Goal: Task Accomplishment & Management: Manage account settings

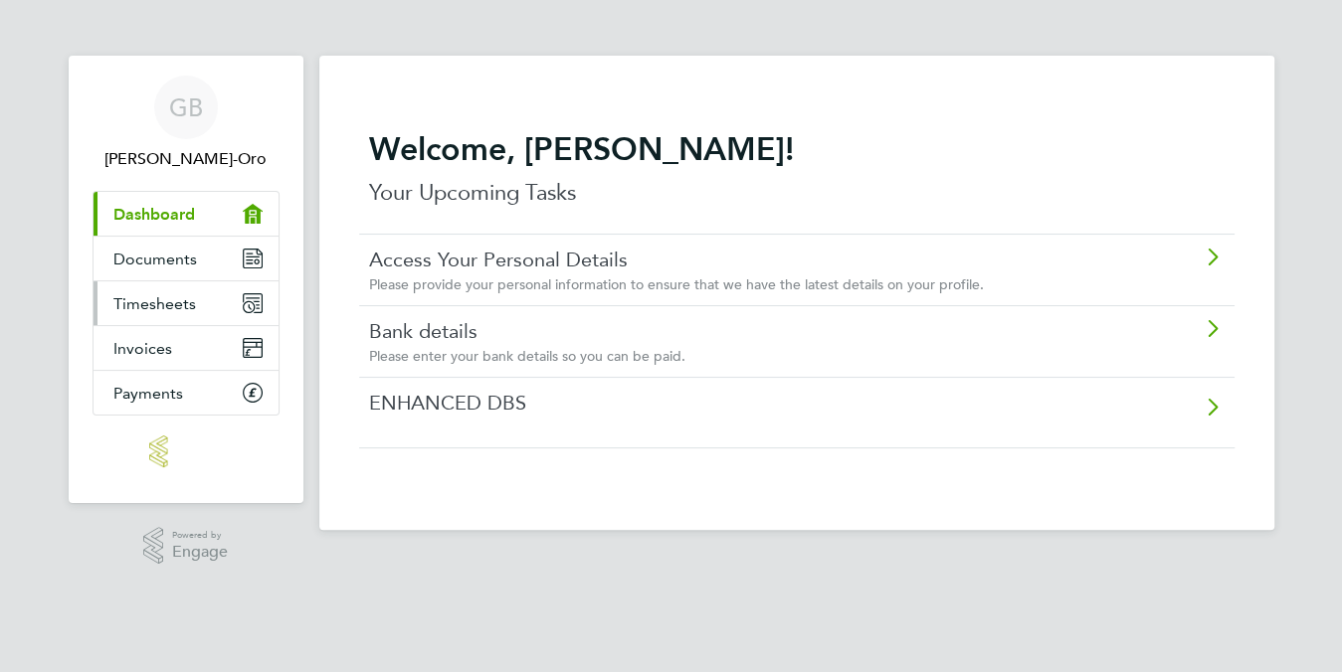
click at [198, 293] on link "Timesheets" at bounding box center [185, 303] width 185 height 44
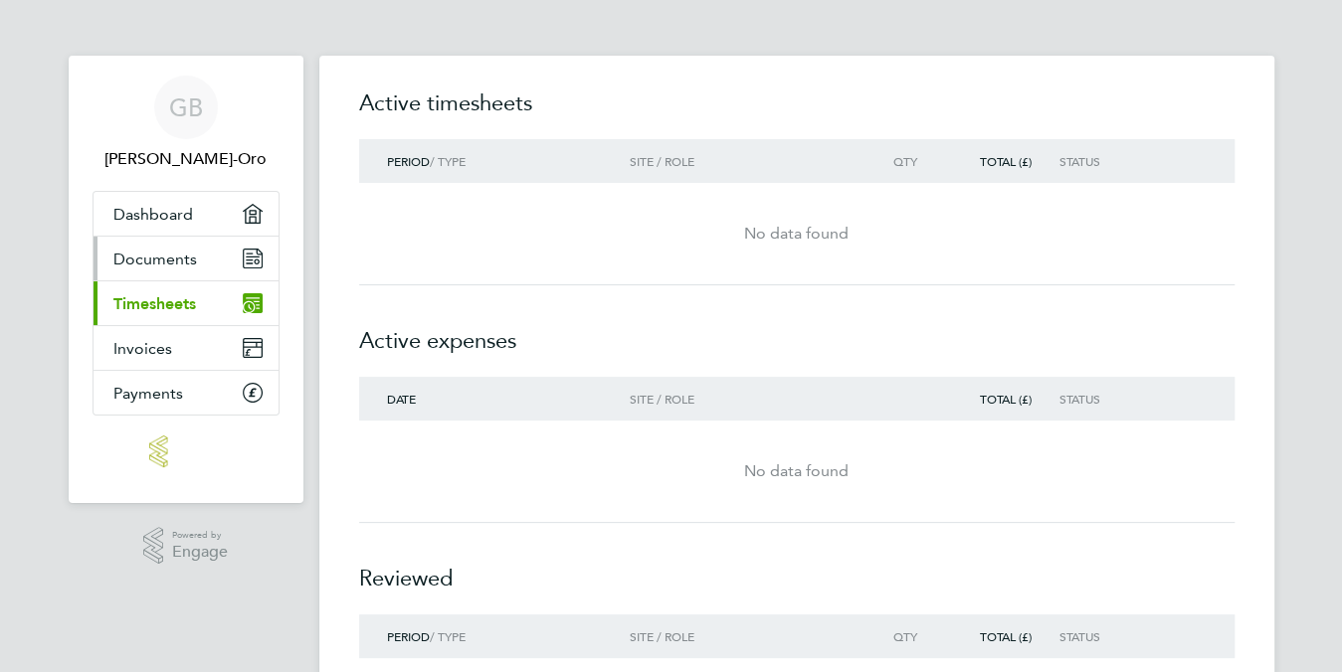
click at [245, 242] on link "Documents" at bounding box center [185, 259] width 185 height 44
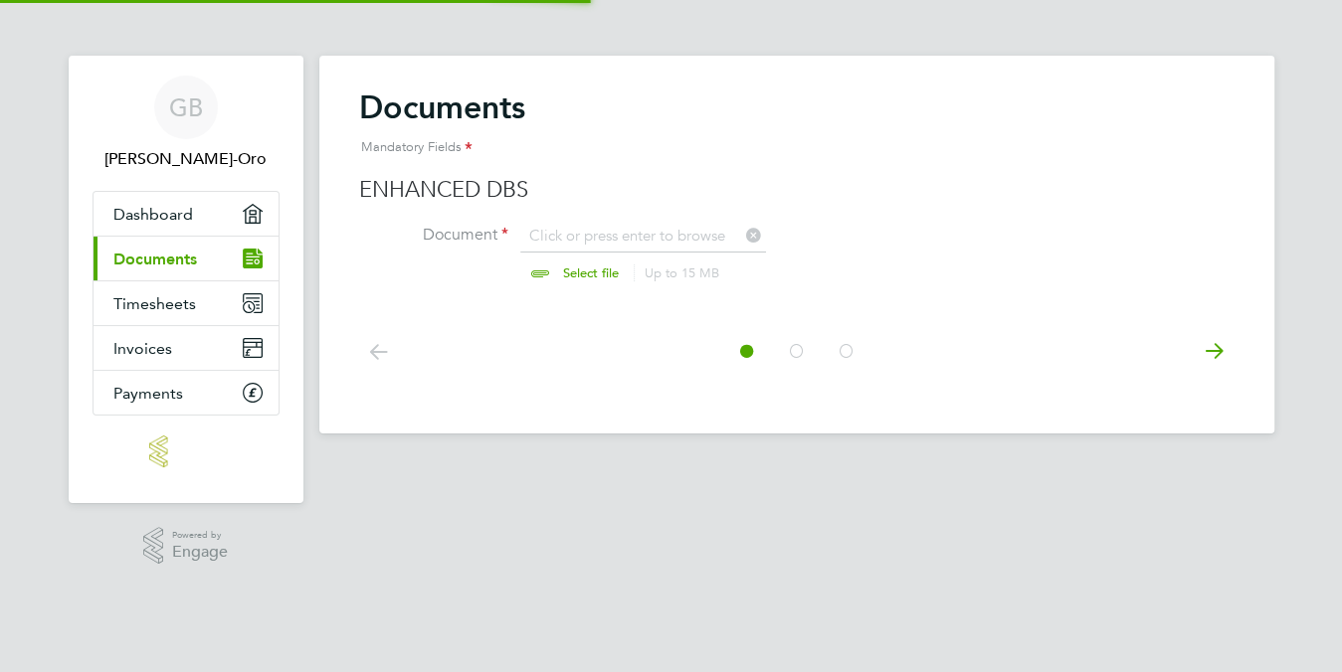
scroll to position [27, 246]
click at [240, 206] on link "Dashboard" at bounding box center [185, 214] width 185 height 44
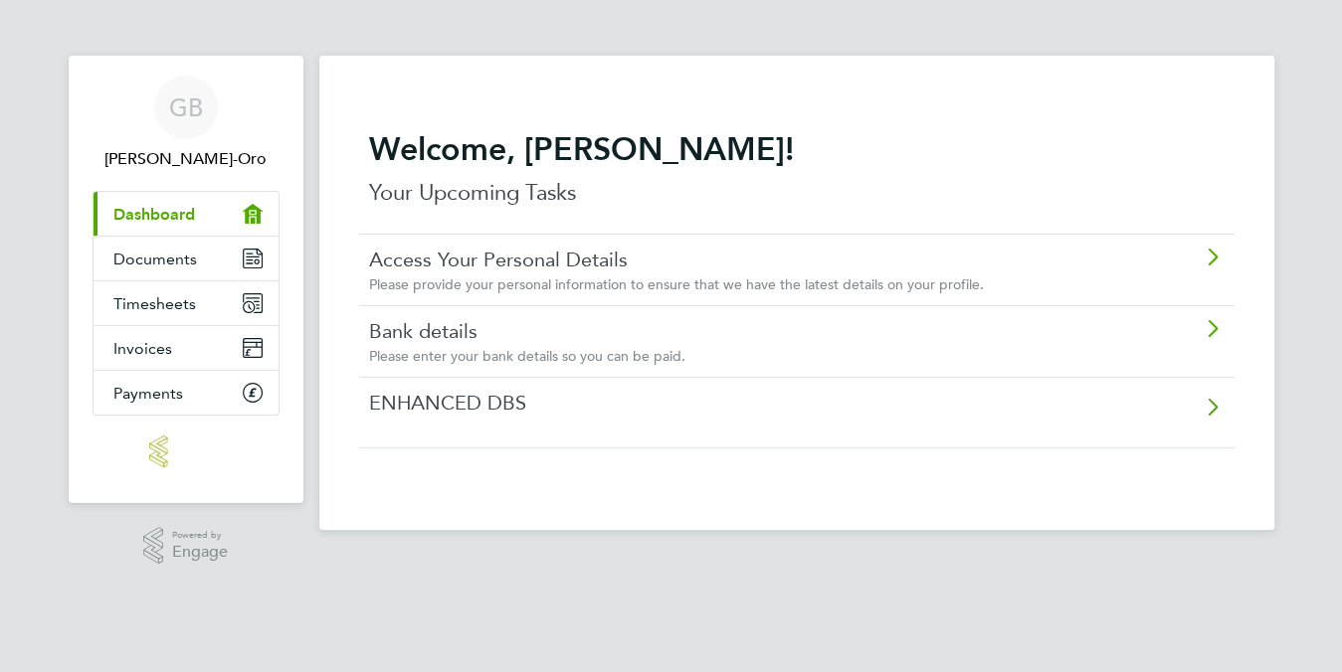
click at [518, 271] on link "Access Your Personal Details" at bounding box center [740, 260] width 743 height 26
click at [505, 335] on link "Bank details" at bounding box center [740, 331] width 743 height 26
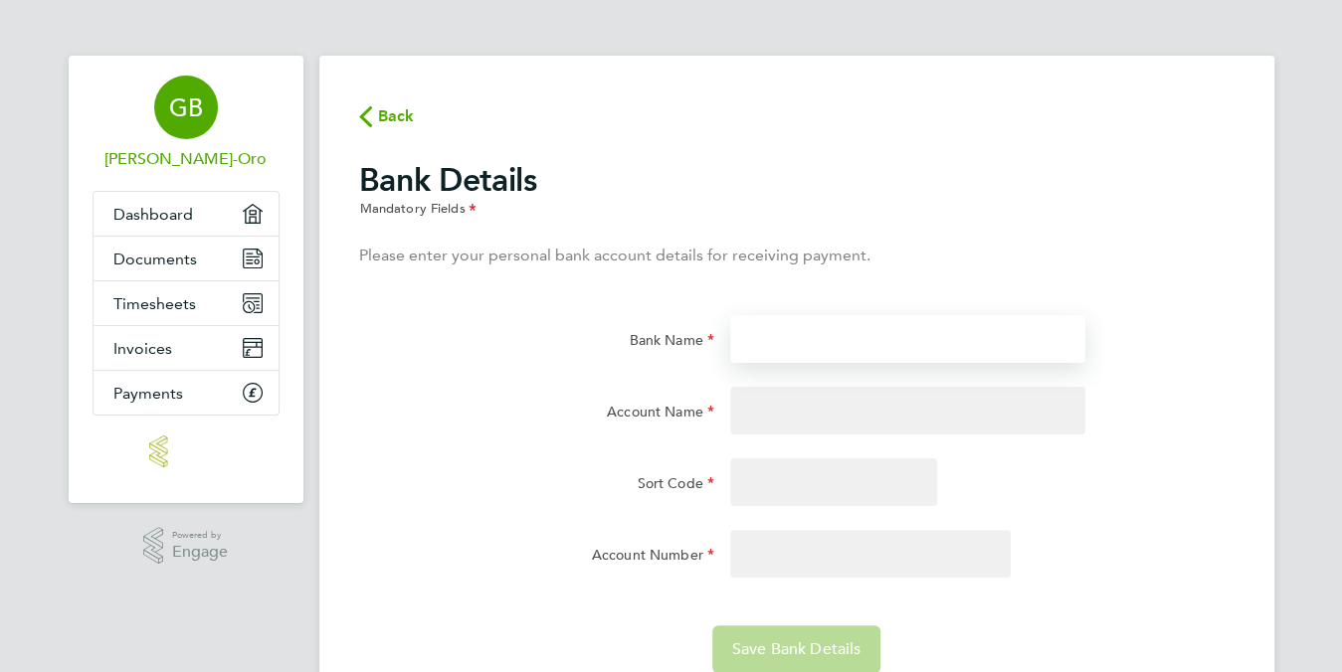
click at [780, 346] on input "Bank Name" at bounding box center [907, 339] width 355 height 48
type input "Revolut"
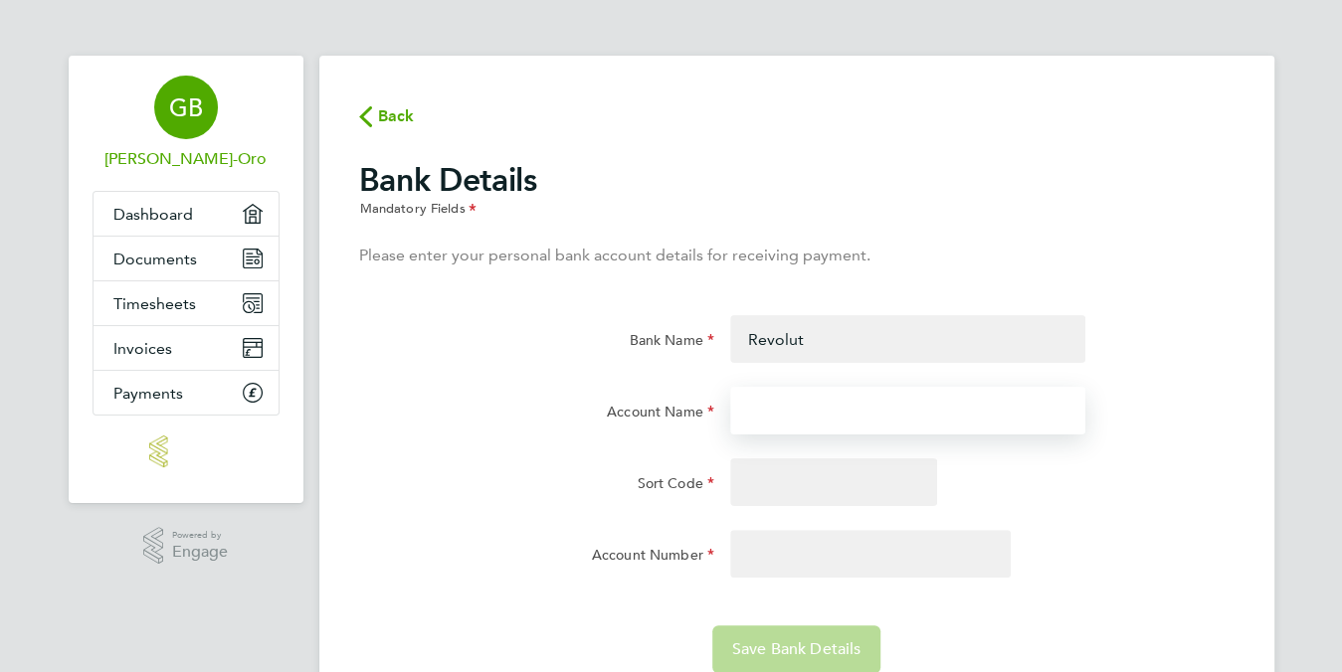
click at [787, 400] on input "Account Name" at bounding box center [907, 411] width 355 height 48
click at [800, 417] on input "Grace" at bounding box center [907, 411] width 355 height 48
type input "[PERSON_NAME]-Oro"
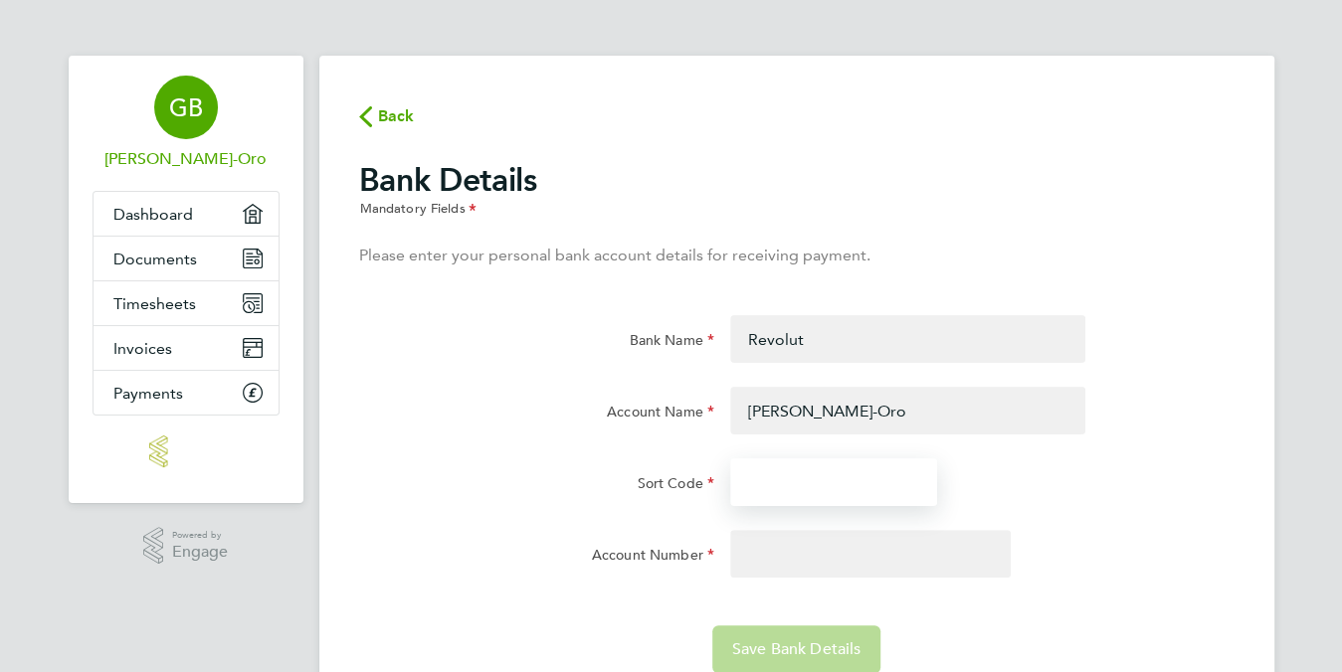
click at [805, 495] on input "Sort Code" at bounding box center [833, 483] width 207 height 48
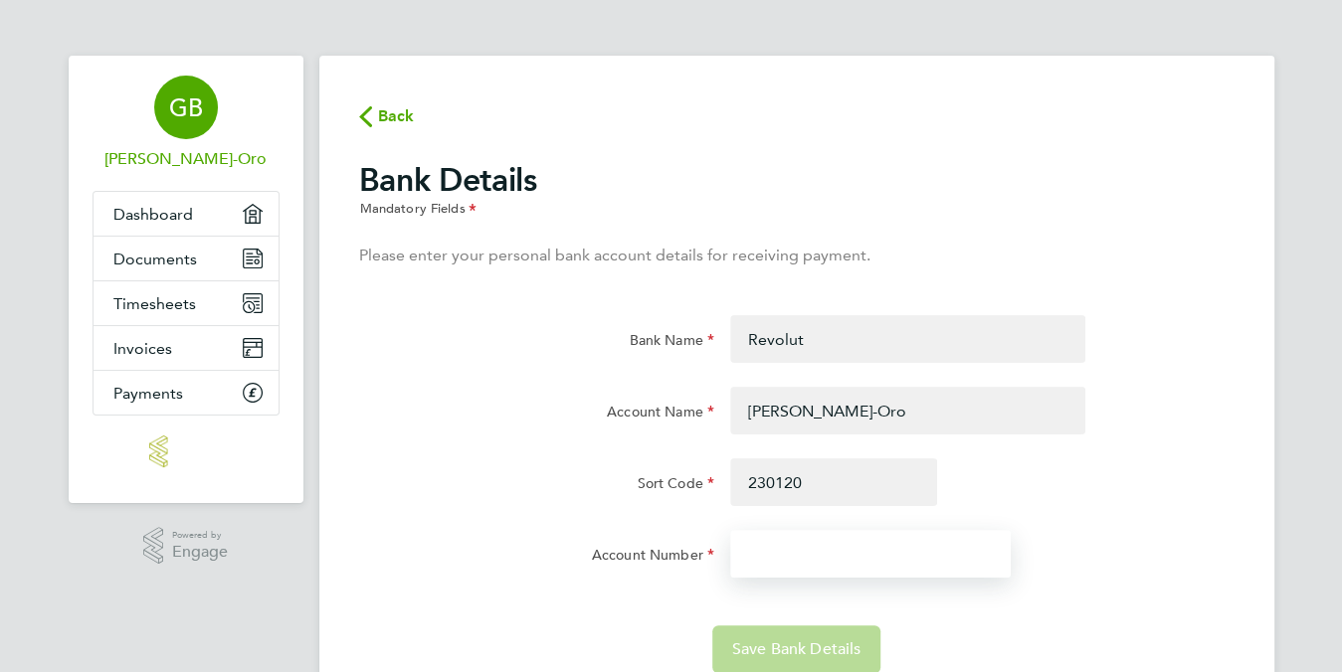
type input "23-01-20"
click at [815, 548] on input "Account Number" at bounding box center [870, 554] width 281 height 48
type input "27154034"
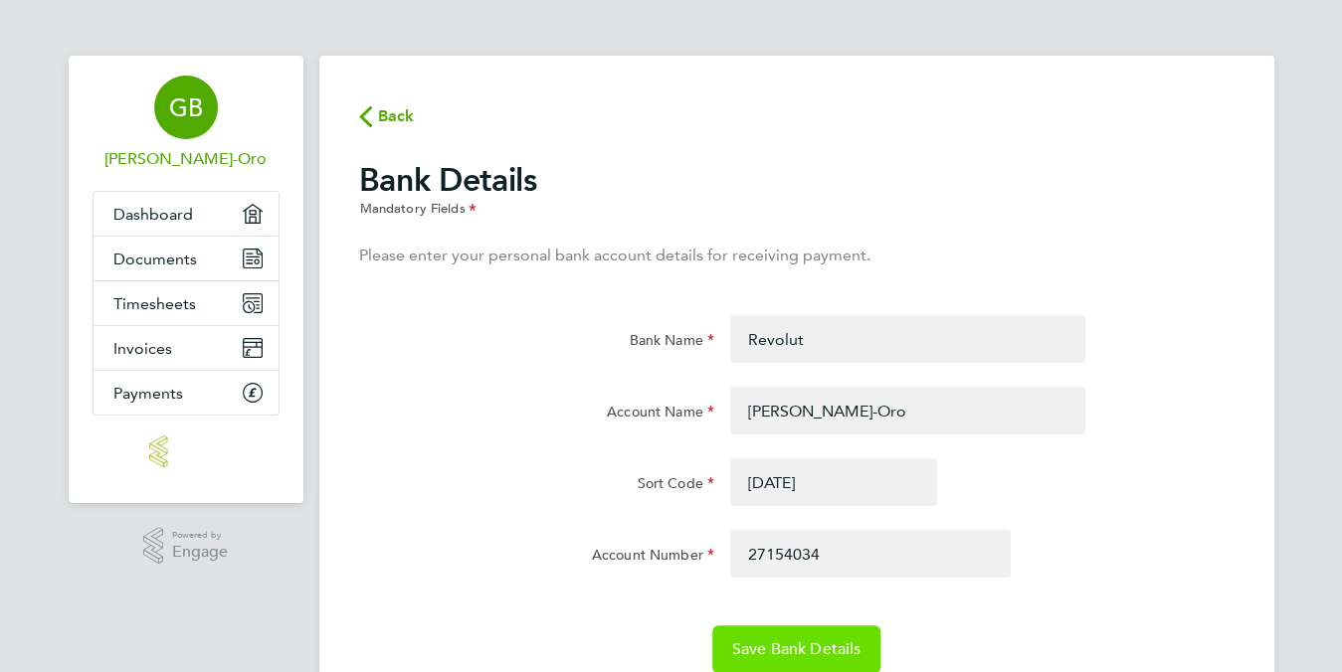
click at [766, 650] on span "Save Bank Details" at bounding box center [796, 650] width 129 height 20
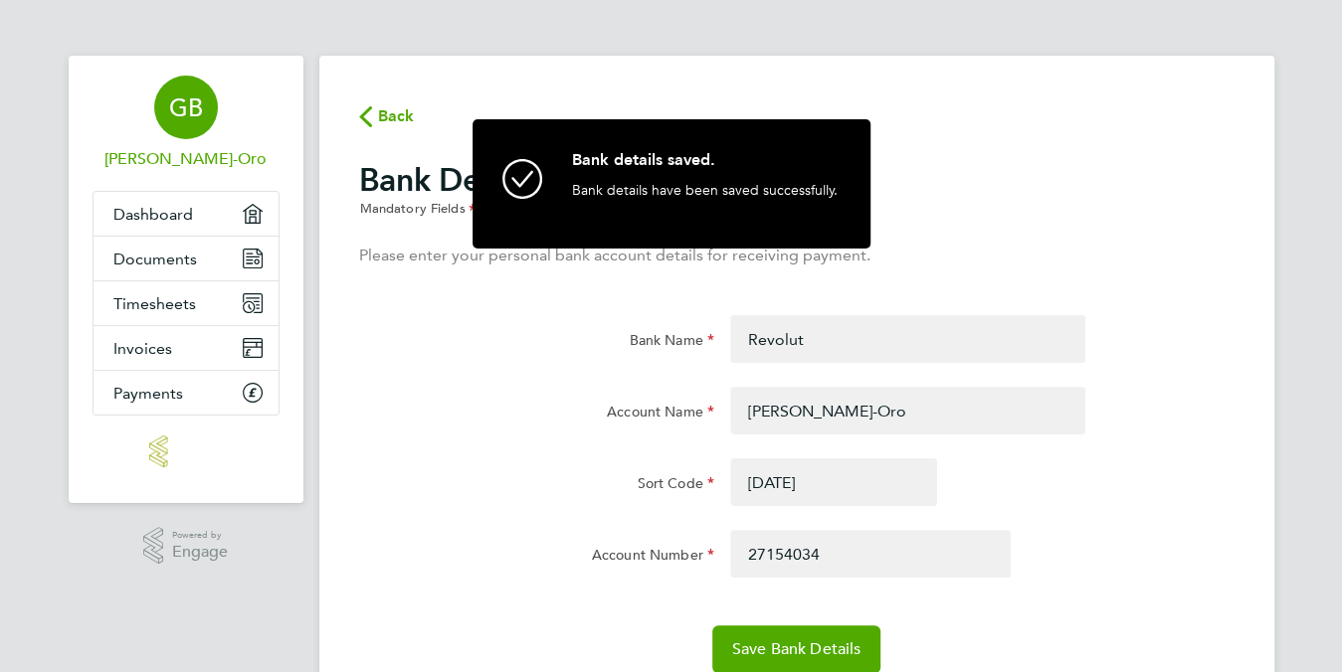
scroll to position [81, 0]
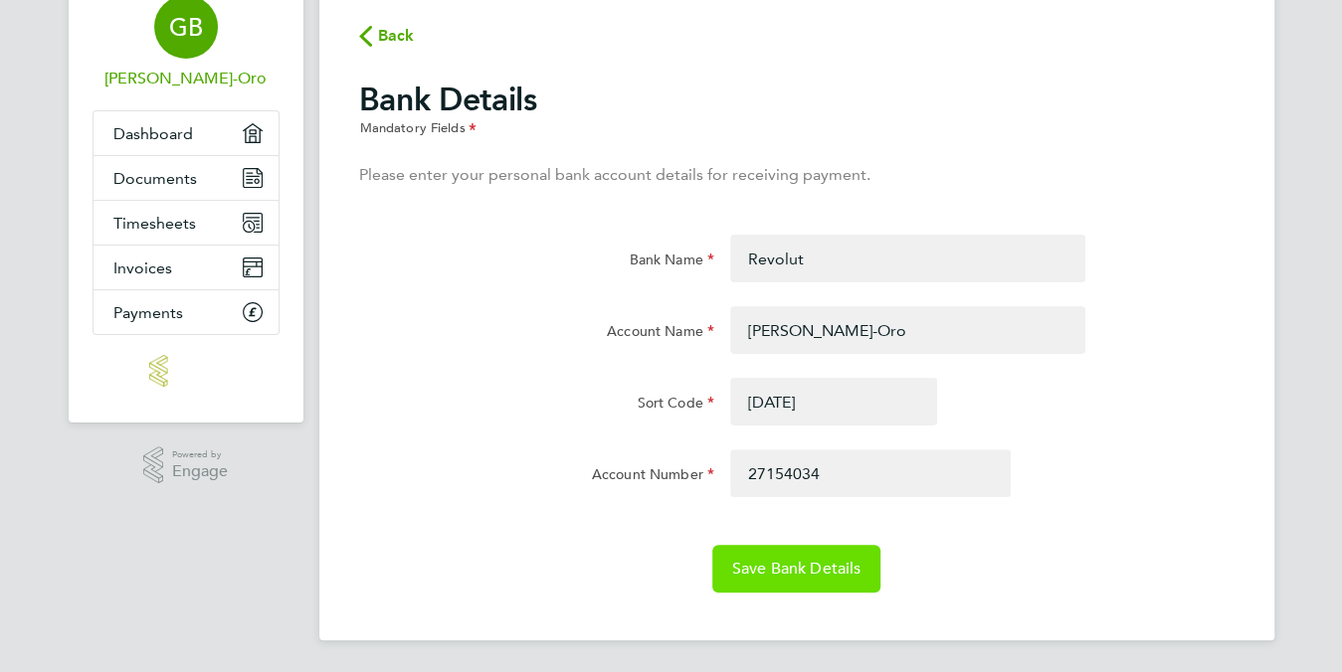
click at [799, 574] on span "Save Bank Details" at bounding box center [796, 569] width 129 height 20
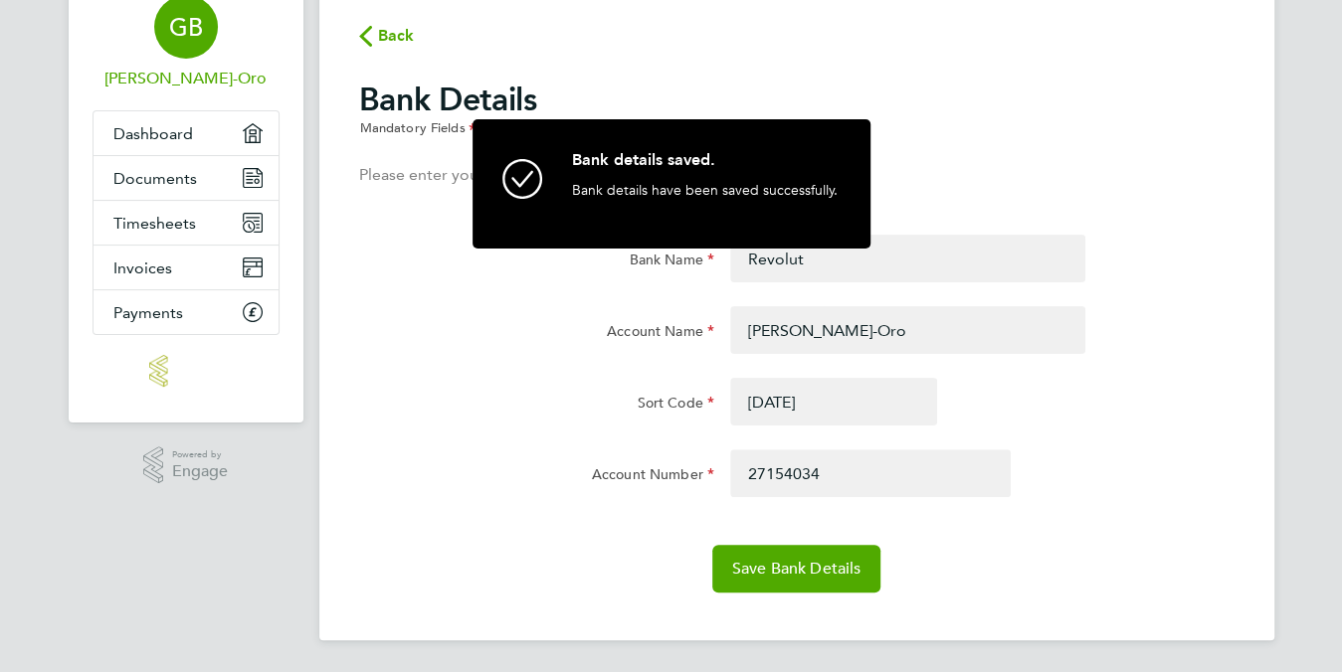
click at [367, 35] on icon "button" at bounding box center [365, 36] width 13 height 21
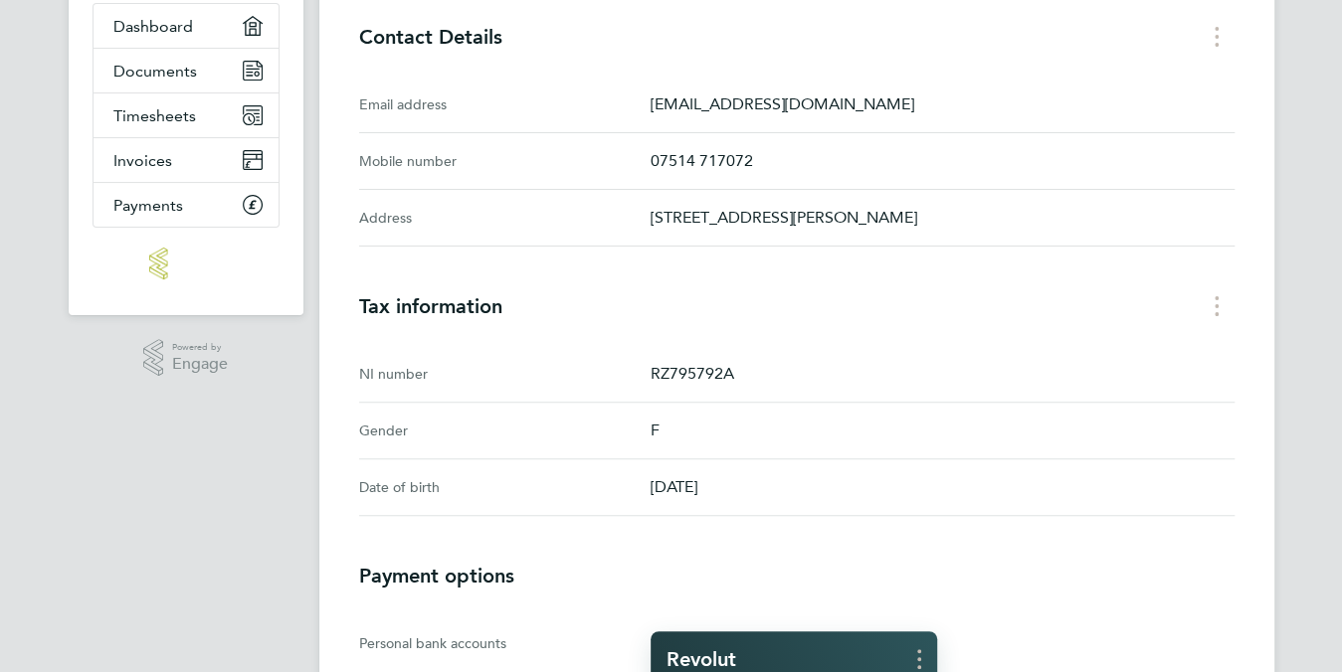
scroll to position [71, 0]
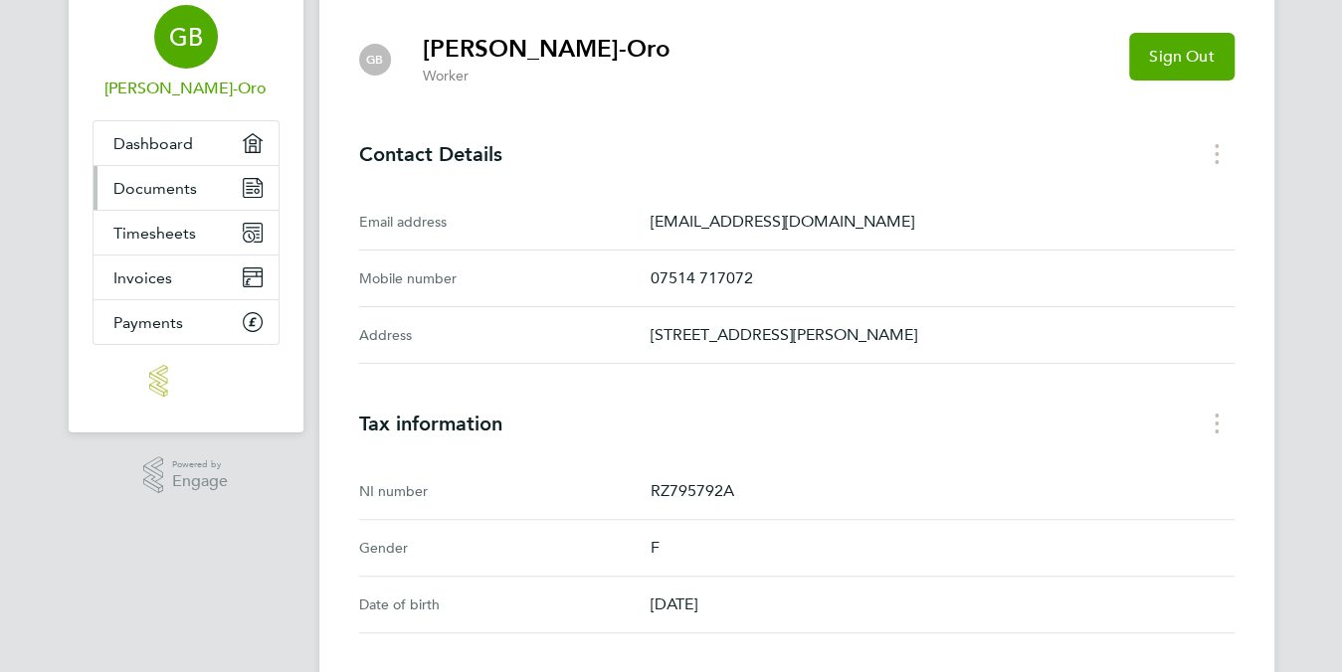
click at [126, 198] on link "Documents" at bounding box center [185, 188] width 185 height 44
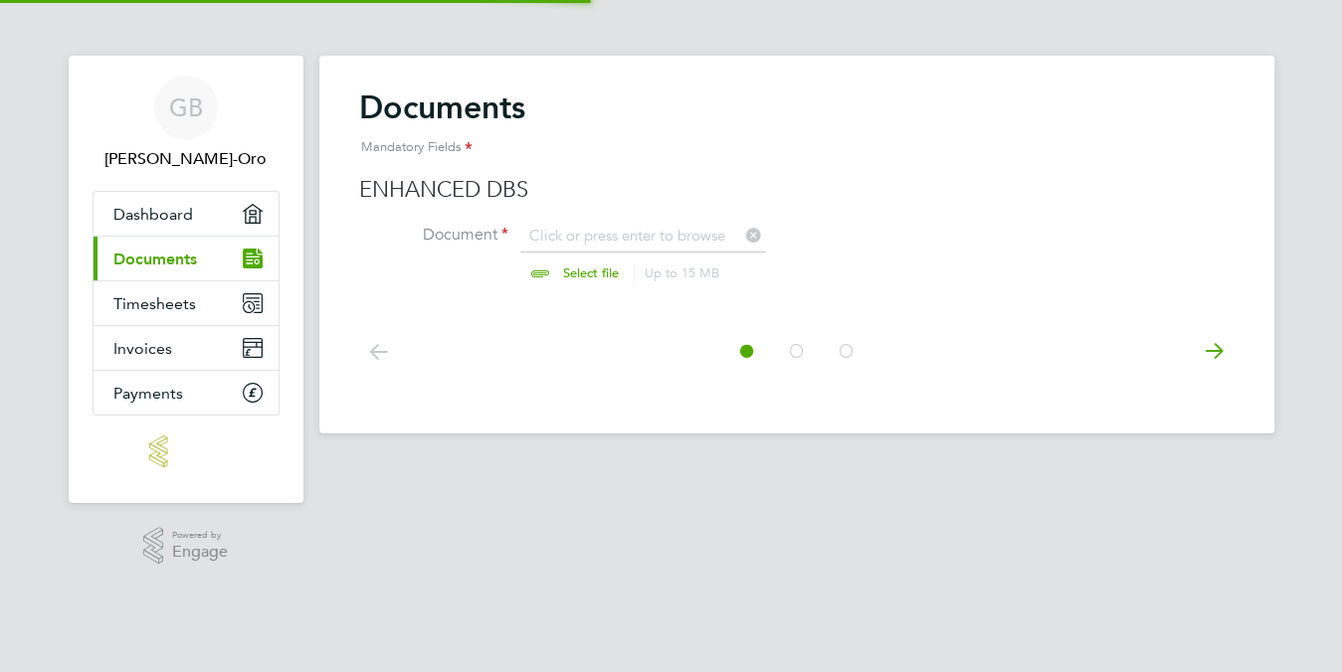
scroll to position [27, 246]
click at [594, 271] on input "file" at bounding box center [610, 256] width 312 height 60
type input "C:\fakepath\New DBS FB.pdf"
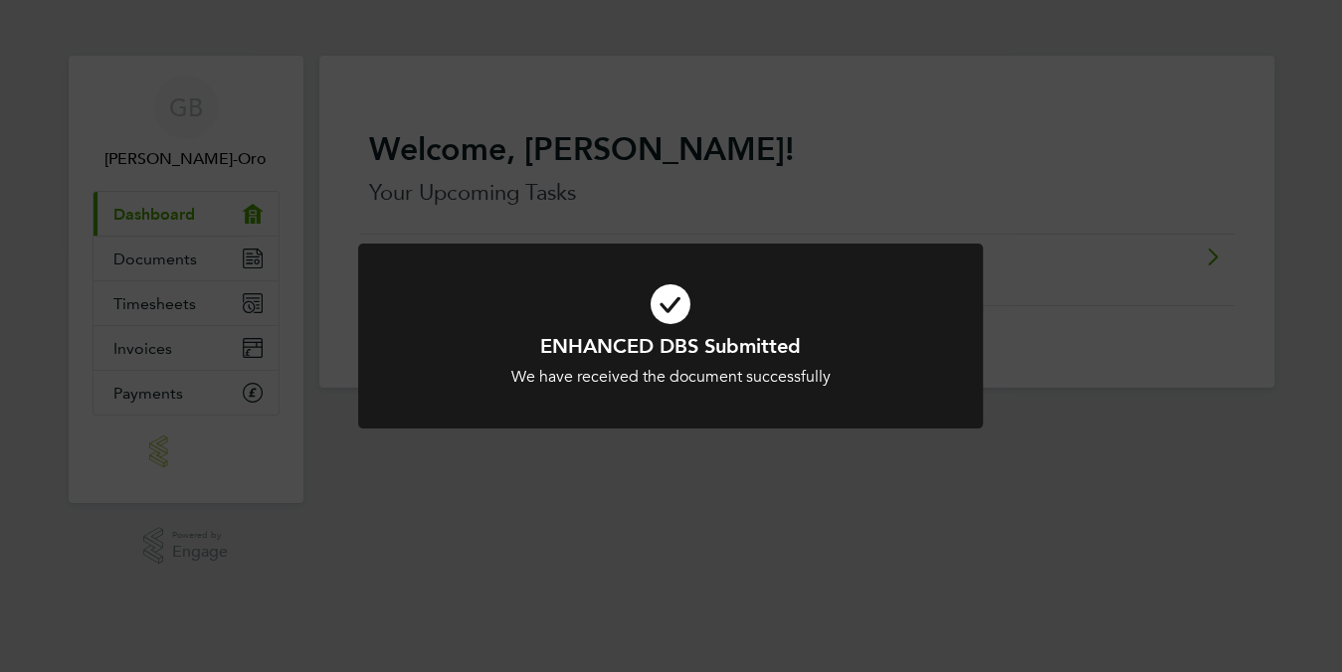
click at [640, 509] on div "ENHANCED DBS Submitted We have received the document successfully Cancel Okay" at bounding box center [671, 336] width 1342 height 672
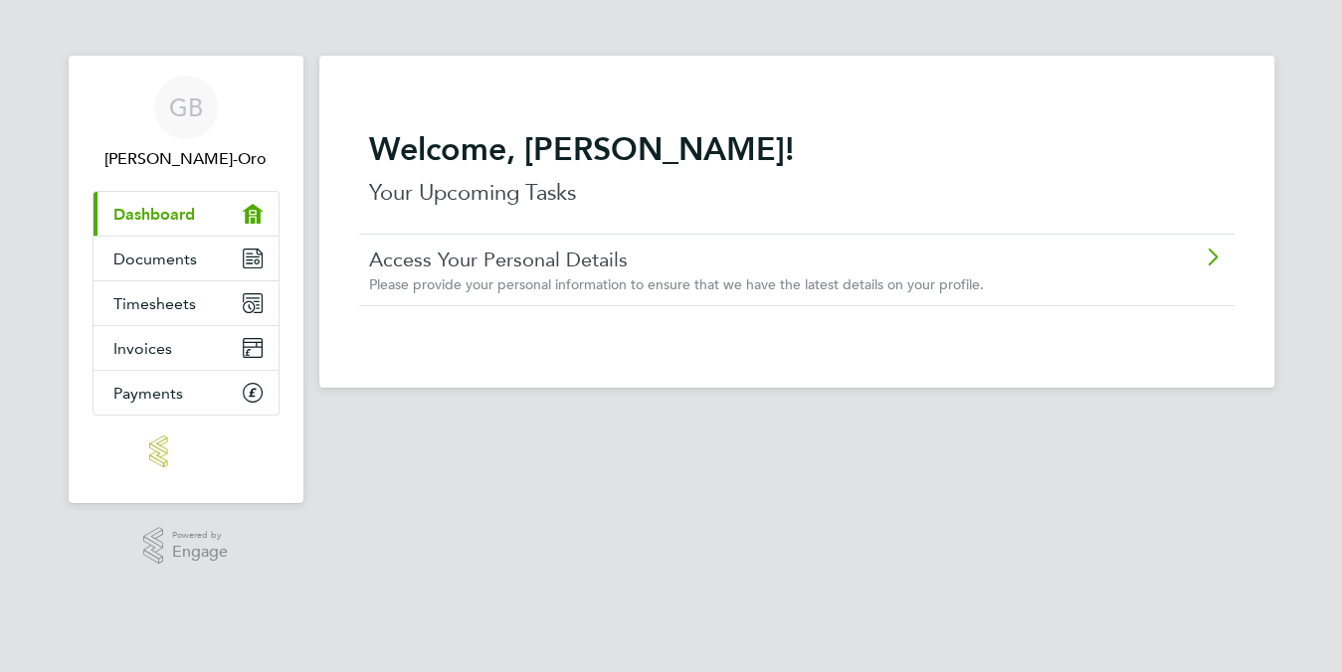
click at [793, 307] on div "Welcome, Grace! Your Upcoming Tasks Access Your Personal Details Please provide…" at bounding box center [796, 218] width 875 height 261
click at [731, 291] on span "Please provide your personal information to ensure that we have the latest deta…" at bounding box center [676, 285] width 615 height 18
click at [193, 307] on link "Timesheets" at bounding box center [185, 303] width 185 height 44
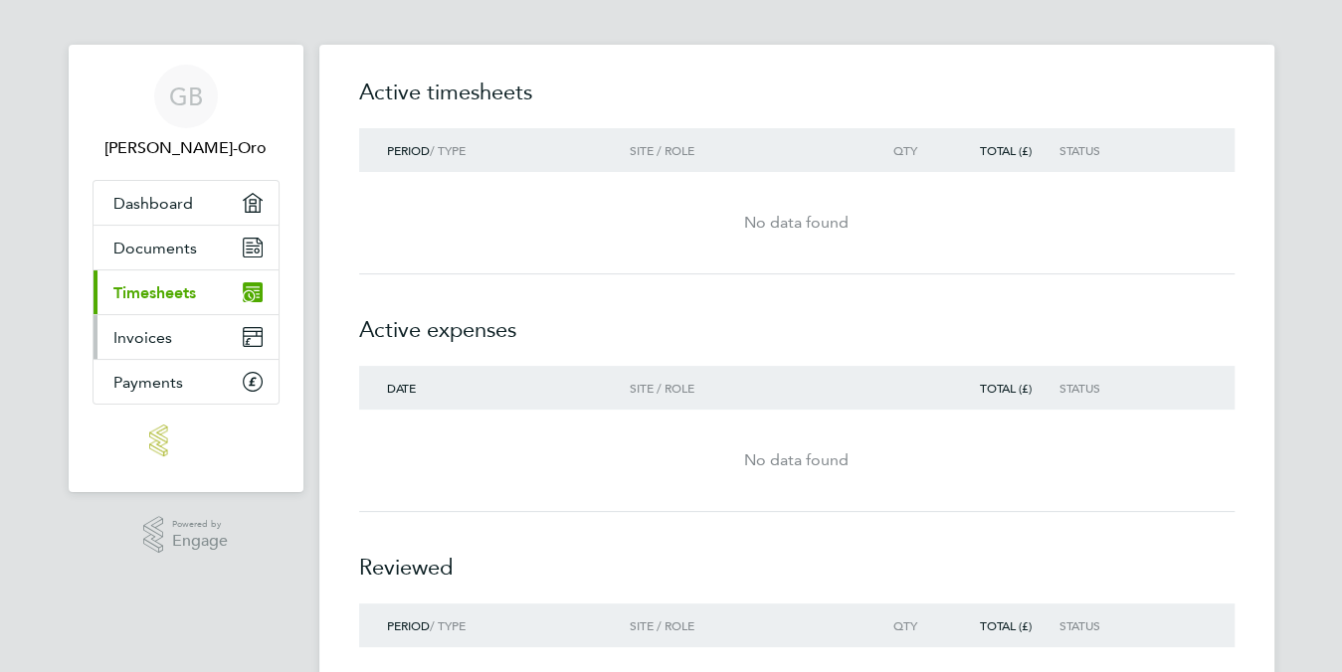
scroll to position [159, 0]
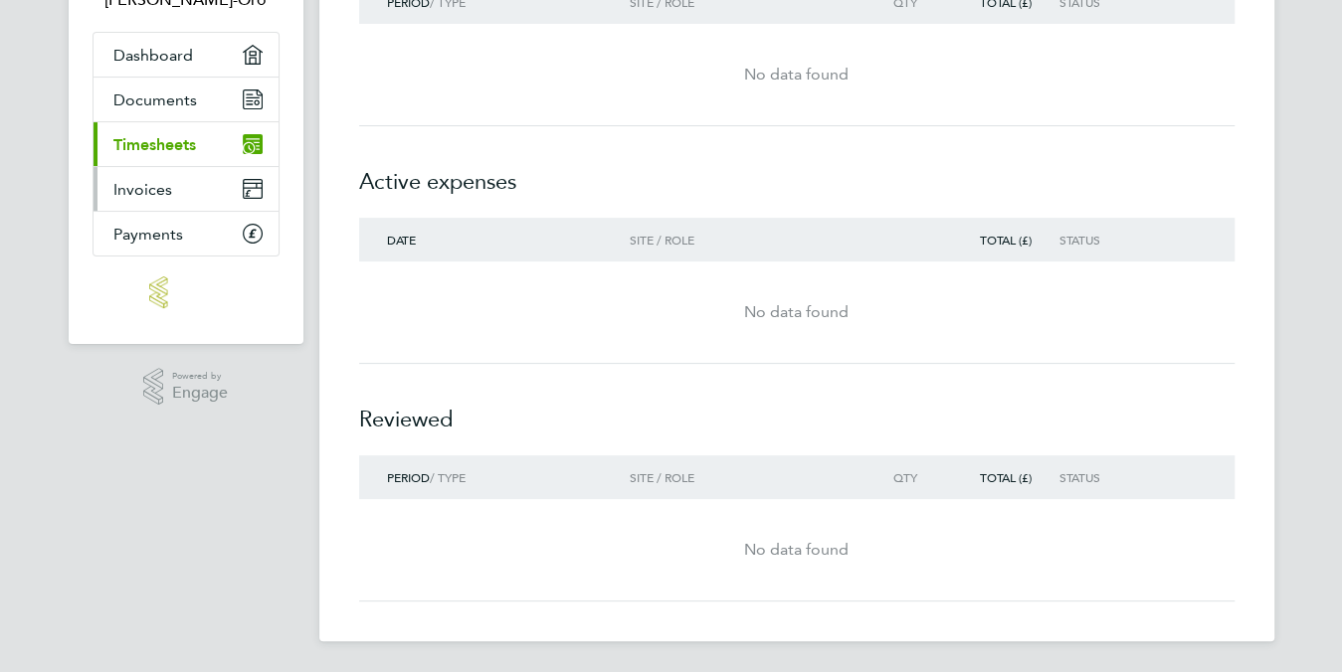
click at [204, 194] on link "Invoices" at bounding box center [185, 189] width 185 height 44
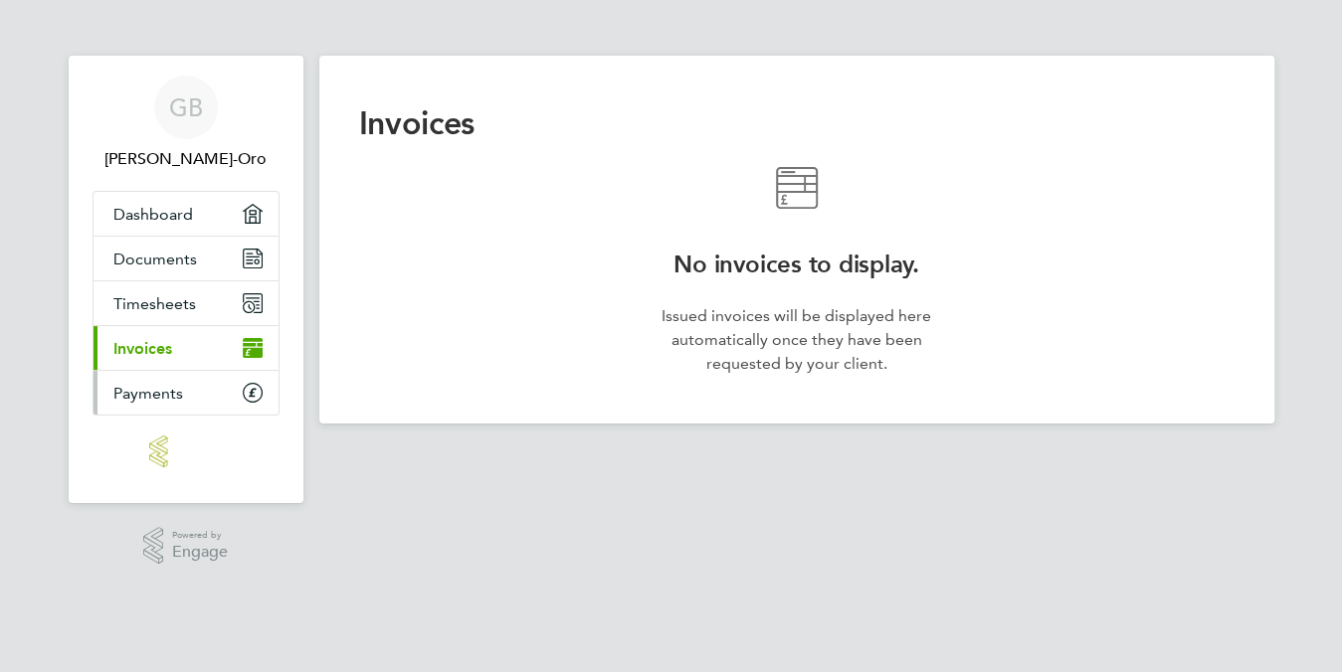
click at [214, 385] on link "Payments" at bounding box center [185, 393] width 185 height 44
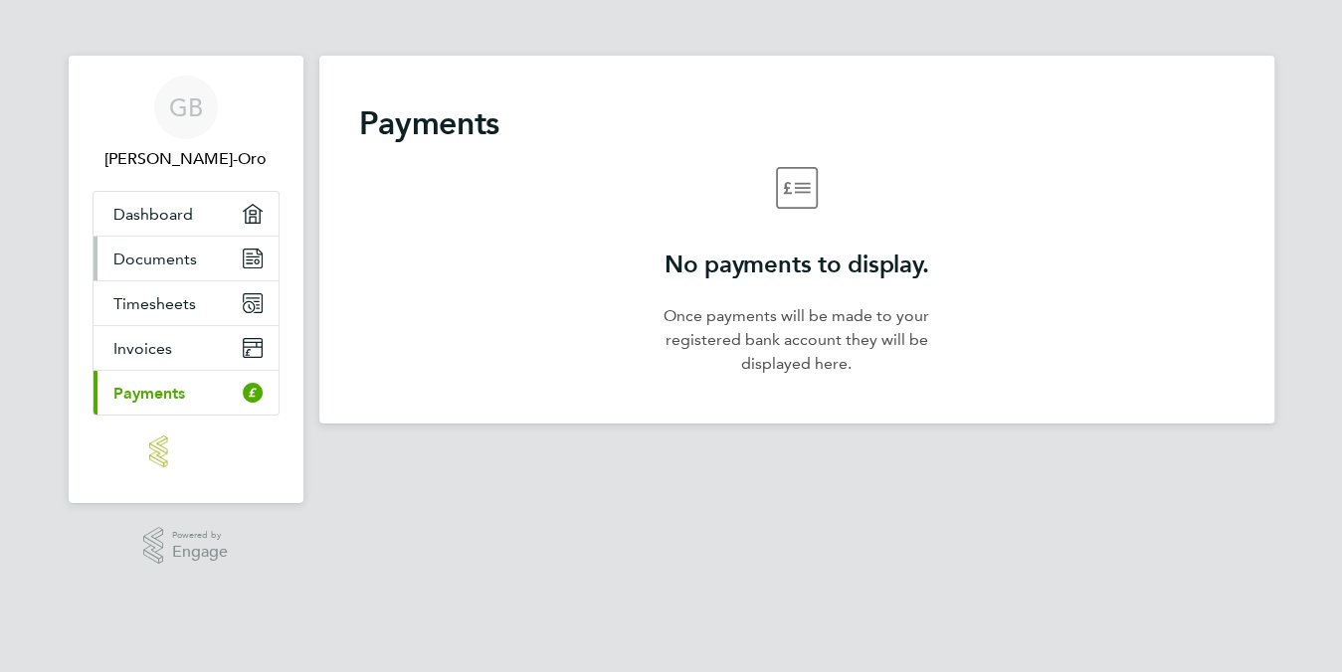
click at [227, 262] on link "Documents" at bounding box center [185, 259] width 185 height 44
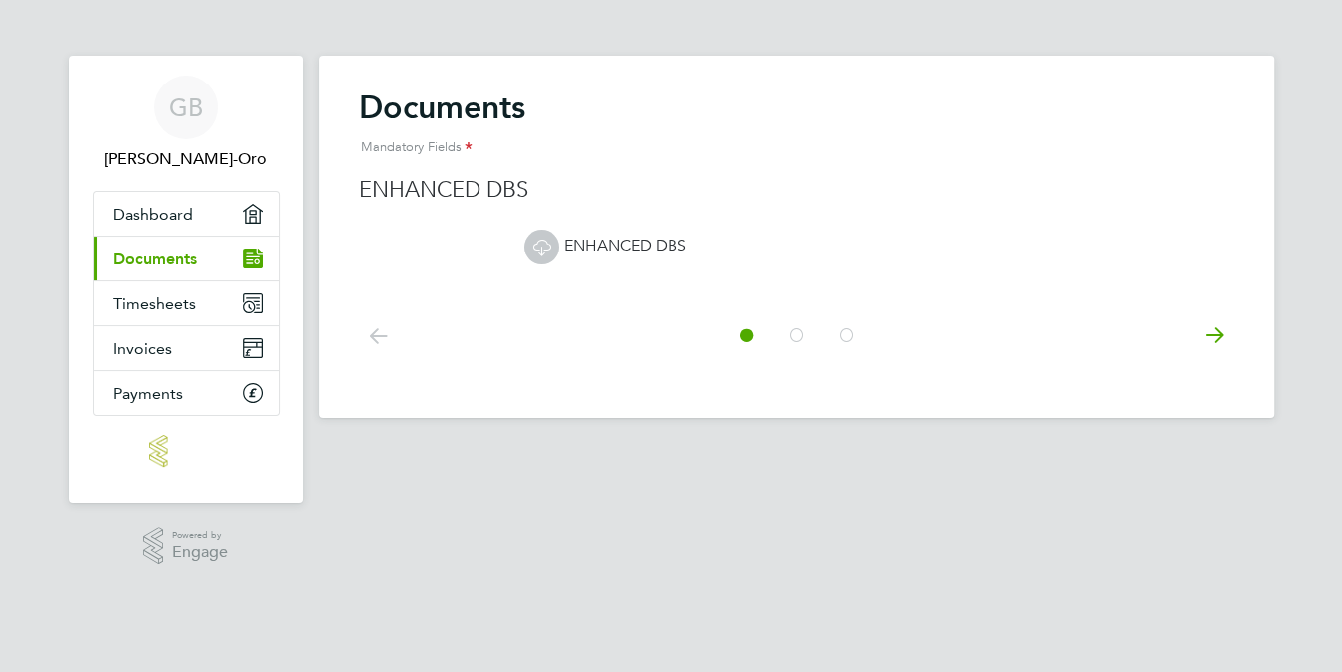
click at [792, 330] on icon at bounding box center [797, 335] width 20 height 45
click at [840, 334] on icon at bounding box center [846, 335] width 20 height 45
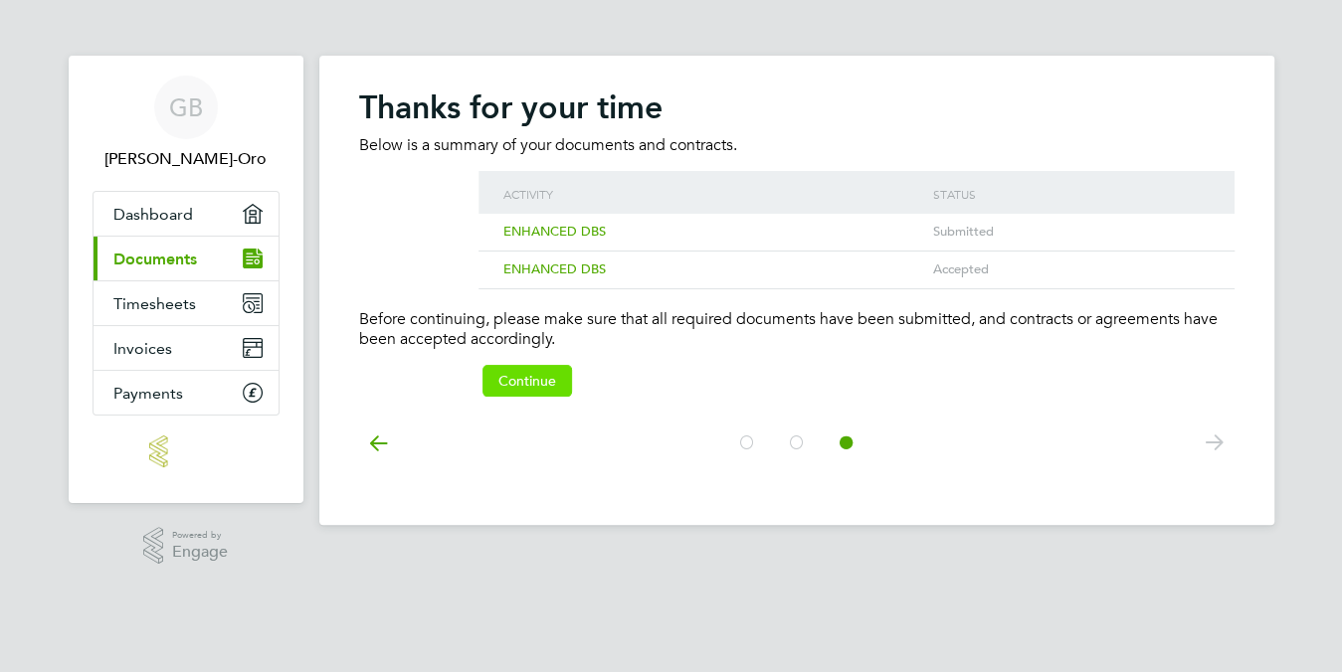
click at [525, 388] on button "Continue" at bounding box center [527, 381] width 90 height 32
